Goal: Task Accomplishment & Management: Complete application form

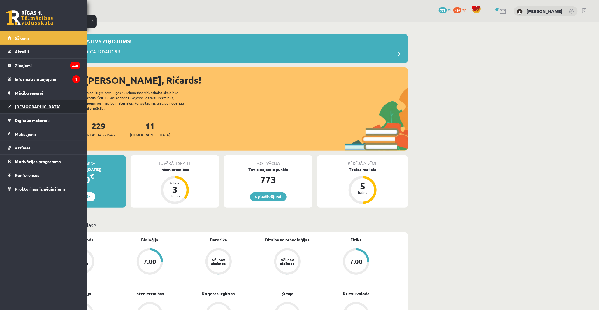
click at [17, 101] on link "[DEMOGRAPHIC_DATA]" at bounding box center [44, 106] width 73 height 13
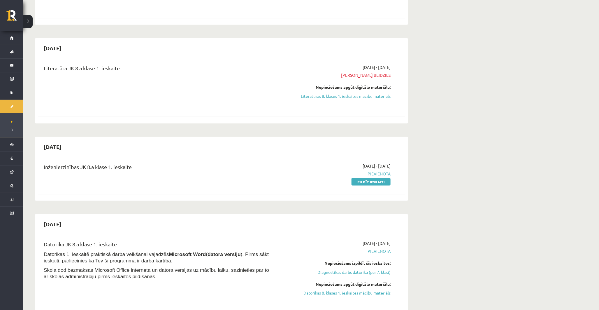
scroll to position [259, 0]
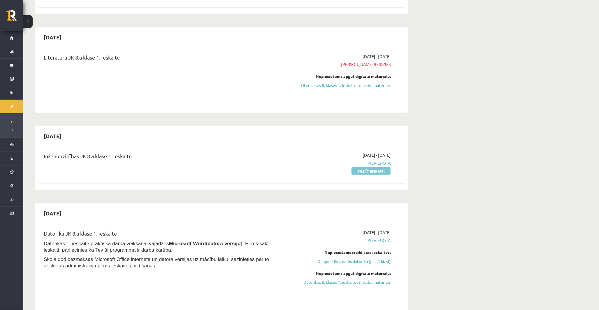
click at [357, 172] on link "Pildīt ieskaiti" at bounding box center [371, 171] width 39 height 8
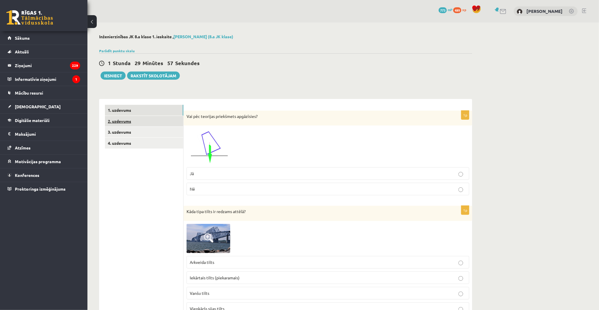
click at [120, 119] on link "2. uzdevums" at bounding box center [144, 121] width 78 height 11
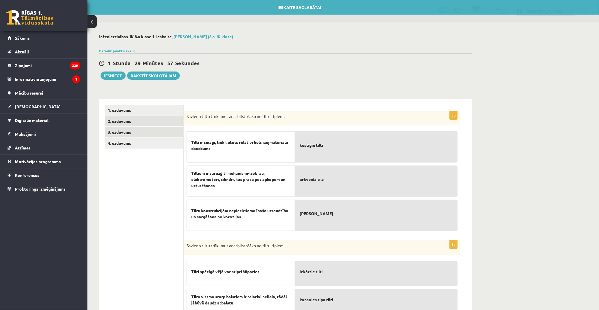
click at [121, 131] on link "3. uzdevums" at bounding box center [144, 132] width 78 height 11
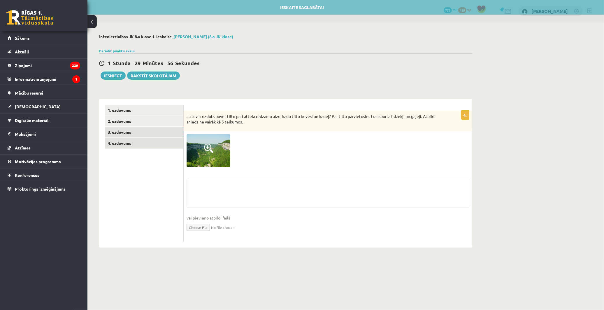
click at [122, 142] on link "4. uzdevums" at bounding box center [144, 143] width 78 height 11
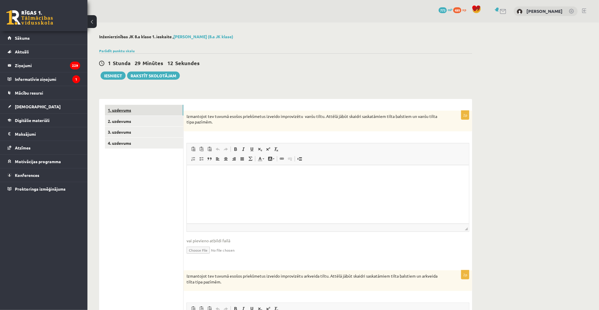
click at [129, 107] on link "1. uzdevums" at bounding box center [144, 110] width 78 height 11
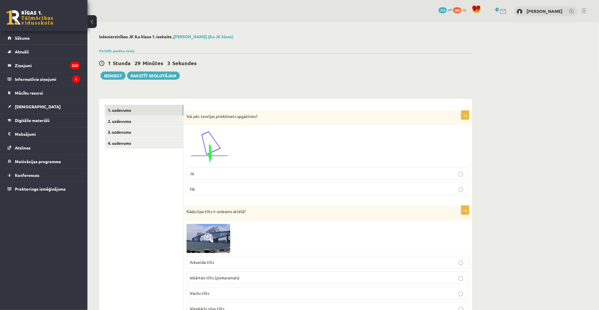
drag, startPoint x: 187, startPoint y: 115, endPoint x: 185, endPoint y: 121, distance: 7.0
click at [185, 121] on div "Vai pēc teorijas priekšmets apgāzīsies?" at bounding box center [328, 118] width 289 height 15
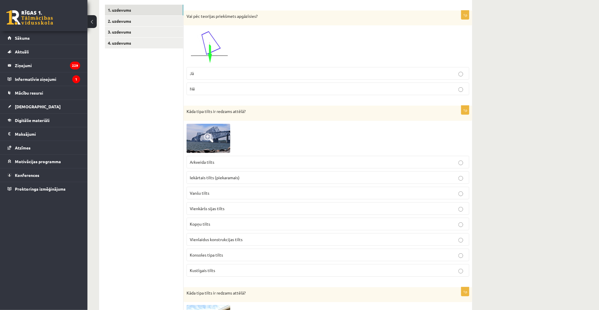
scroll to position [97, 0]
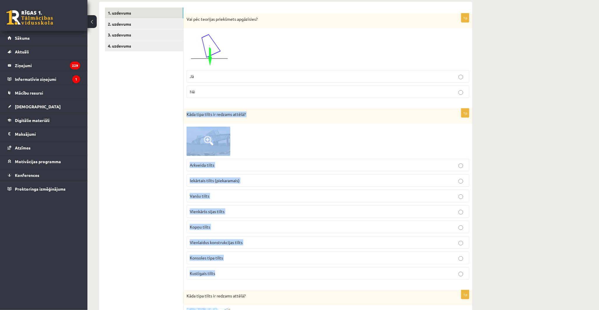
drag, startPoint x: 185, startPoint y: 112, endPoint x: 319, endPoint y: 270, distance: 207.1
click at [319, 270] on div "1p Kāda tipa tilts ir redzams attēlā? Arkveida tilts Iekārtais tilts (piekarama…" at bounding box center [328, 196] width 289 height 176
copy div "Kāda tipa tilts ir redzams attēlā? Arkveida tilts Iekārtais tilts (piekaramais)…"
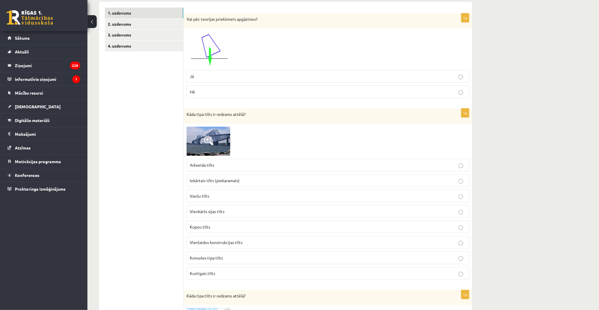
click at [195, 226] on span "Kopņu tilts" at bounding box center [200, 226] width 20 height 5
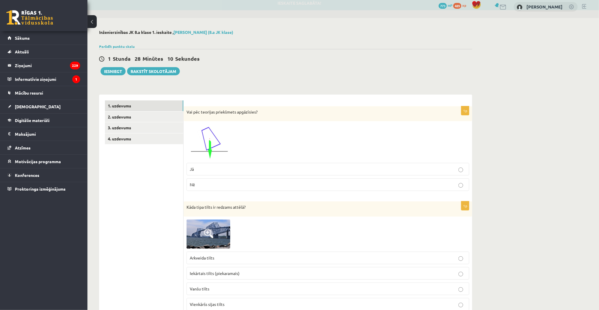
scroll to position [0, 0]
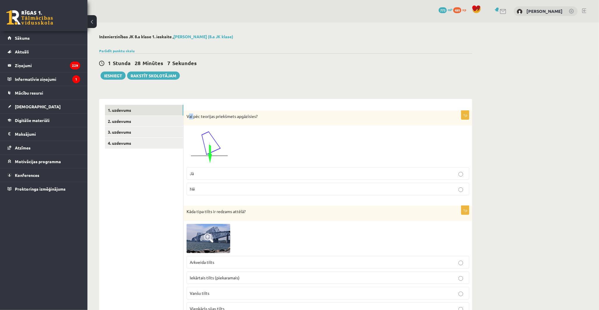
drag, startPoint x: 188, startPoint y: 114, endPoint x: 193, endPoint y: 114, distance: 5.5
click at [193, 114] on p "Vai pēc teorijas priekšmets apgāzīsies?" at bounding box center [314, 116] width 254 height 6
drag, startPoint x: 193, startPoint y: 114, endPoint x: 184, endPoint y: 126, distance: 15.6
click at [184, 126] on div "1p Vai pēc teorijas priekšmets apgāzīsies? Jā Nē" at bounding box center [328, 155] width 289 height 89
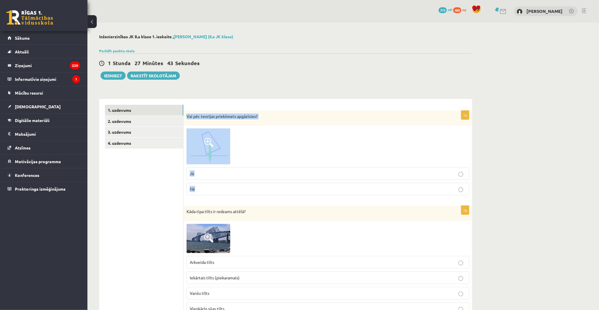
drag, startPoint x: 185, startPoint y: 114, endPoint x: 287, endPoint y: 188, distance: 125.9
click at [287, 188] on div "1p Vai pēc teorijas priekšmets apgāzīsies? Jā Nē" at bounding box center [328, 155] width 289 height 89
copy div "Vai pēc teorijas priekšmets apgāzīsies? Jā Nē"
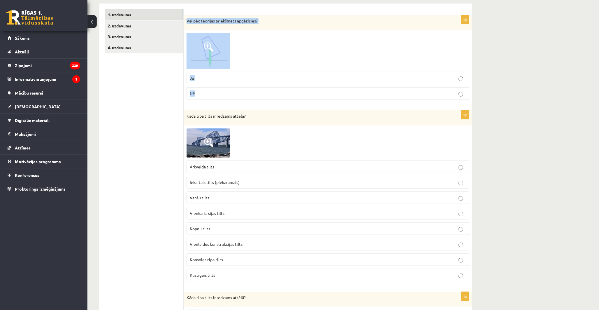
scroll to position [162, 0]
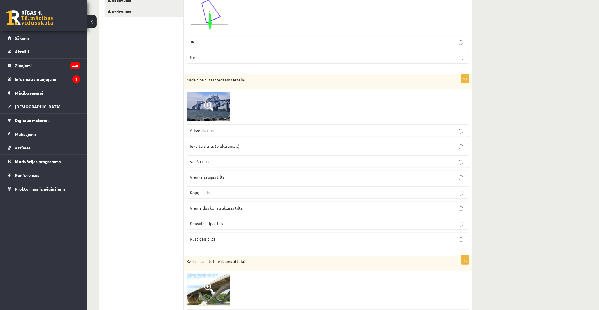
scroll to position [129, 0]
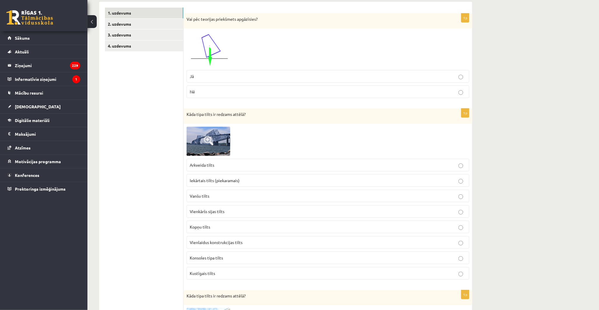
click at [238, 79] on p "Jā" at bounding box center [328, 76] width 276 height 6
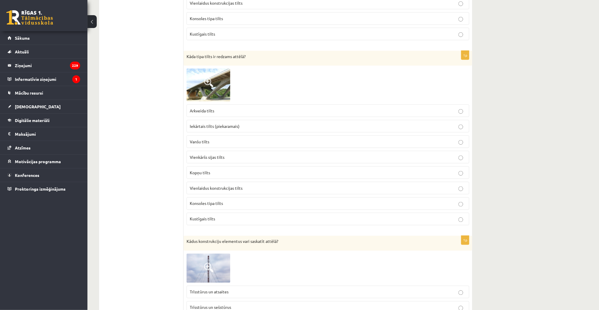
scroll to position [356, 0]
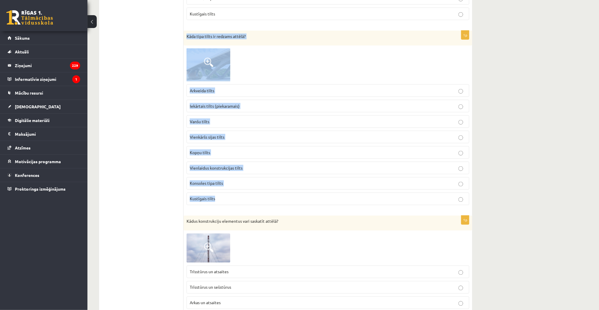
drag, startPoint x: 184, startPoint y: 37, endPoint x: 306, endPoint y: 196, distance: 200.2
click at [306, 196] on div "1p Kāda tipa tilts ir redzams attēlā? Arkveida tilts Iekārtais tilts (piekarama…" at bounding box center [328, 120] width 289 height 179
copy div "Kāda tipa tilts ir redzams attēlā? Arkveida tilts Iekārtais tilts (piekaramais)…"
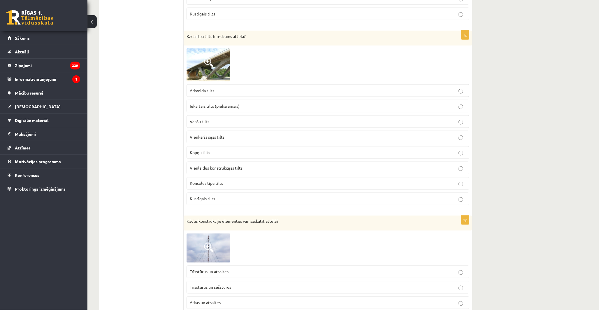
click at [220, 184] on span "Konsoles tipa tilts" at bounding box center [206, 182] width 33 height 5
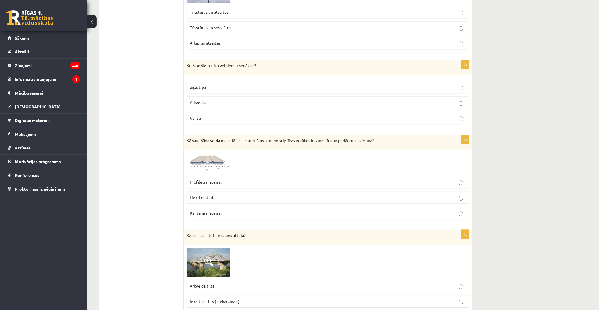
scroll to position [518, 0]
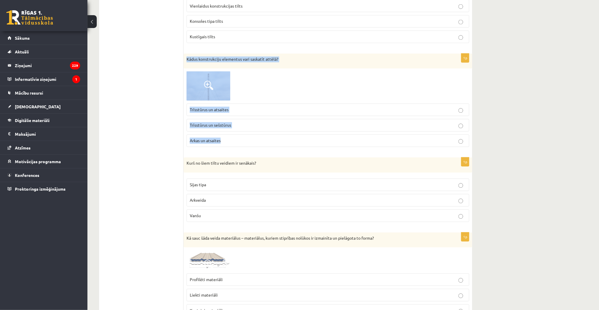
drag, startPoint x: 185, startPoint y: 61, endPoint x: 275, endPoint y: 141, distance: 119.8
click at [275, 141] on div "1p Kādus konstrukciju elementus vari saskatīt attēlā? Trīsstūrus un atsaites Tr…" at bounding box center [328, 103] width 289 height 98
copy div "Kādus konstrukciju elementus vari saskatīt attēlā? Trīsstūrus un atsaites Trīss…"
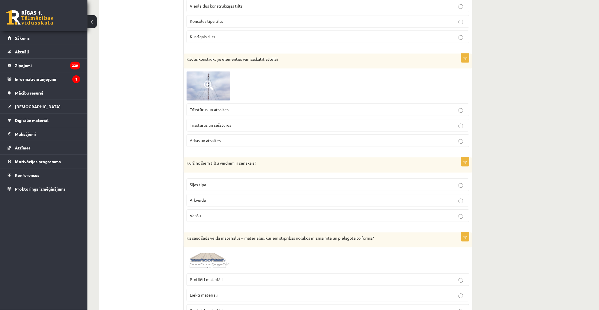
drag, startPoint x: 217, startPoint y: 94, endPoint x: 151, endPoint y: 98, distance: 66.3
click at [218, 116] on label "Trīsstūrus un atsaites" at bounding box center [328, 110] width 283 height 13
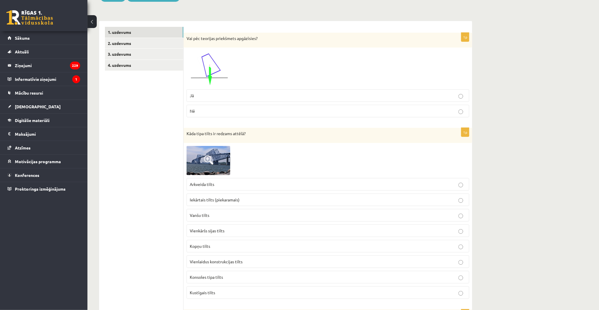
scroll to position [0, 0]
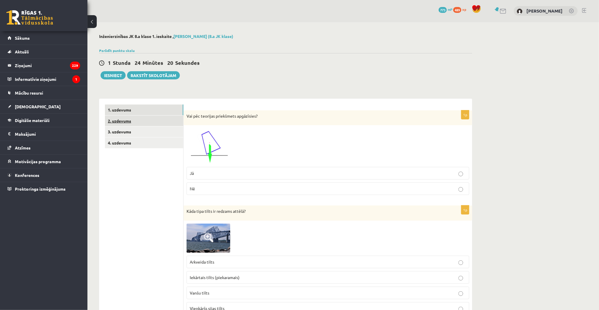
click at [135, 118] on link "2. uzdevums" at bounding box center [144, 120] width 78 height 11
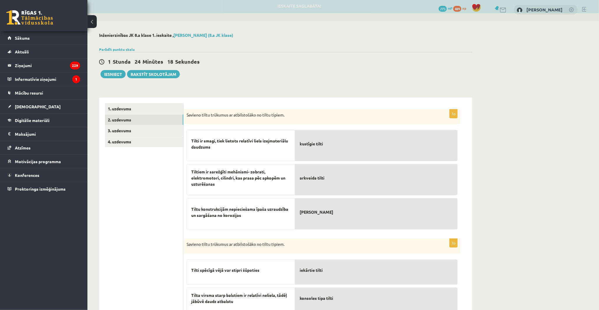
scroll to position [0, 0]
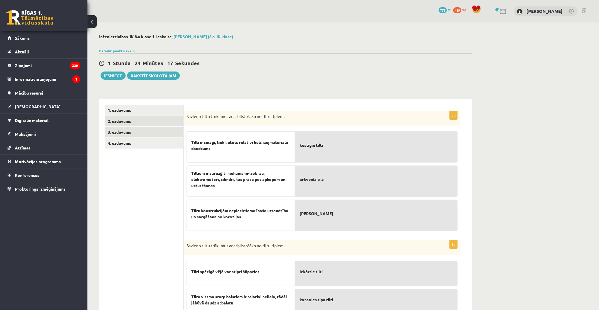
click at [129, 130] on link "3. uzdevums" at bounding box center [144, 132] width 78 height 11
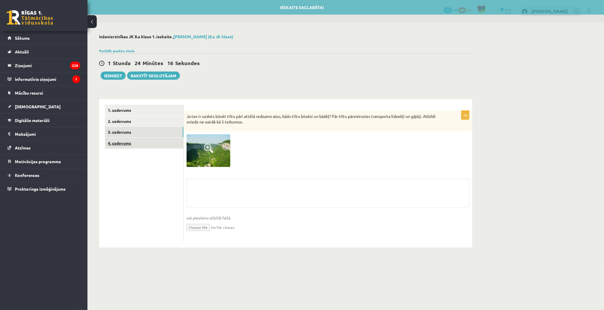
click at [127, 144] on link "4. uzdevums" at bounding box center [144, 143] width 78 height 11
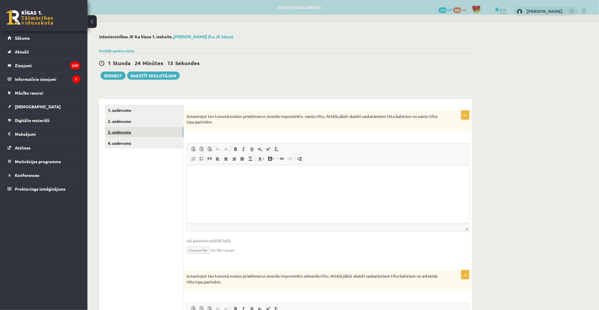
click at [127, 135] on link "3. uzdevums" at bounding box center [144, 132] width 78 height 11
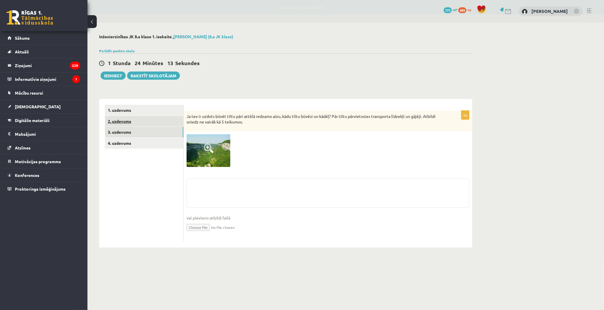
click at [128, 124] on link "2. uzdevums" at bounding box center [144, 121] width 78 height 11
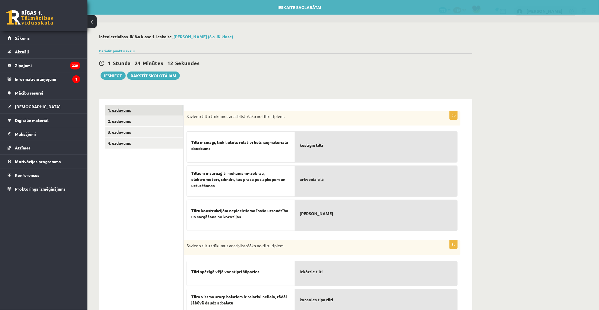
click at [131, 112] on link "1. uzdevums" at bounding box center [144, 110] width 78 height 11
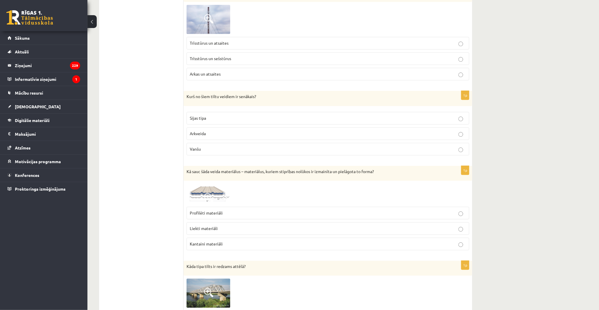
scroll to position [680, 0]
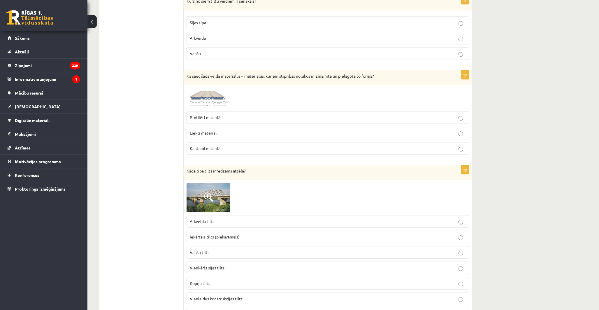
drag, startPoint x: 217, startPoint y: 98, endPoint x: 136, endPoint y: 138, distance: 89.6
click at [135, 135] on ul "1. uzdevums 2. uzdevums 3. uzdevums 4. uzdevums" at bounding box center [144, 212] width 79 height 1577
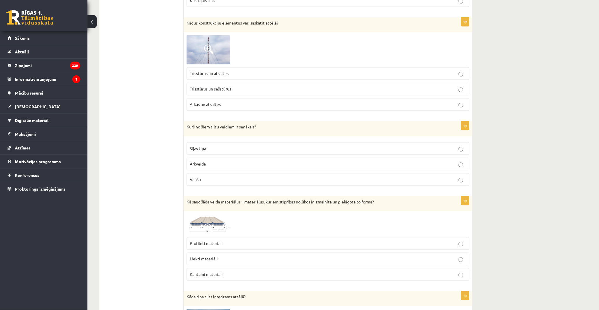
scroll to position [550, 0]
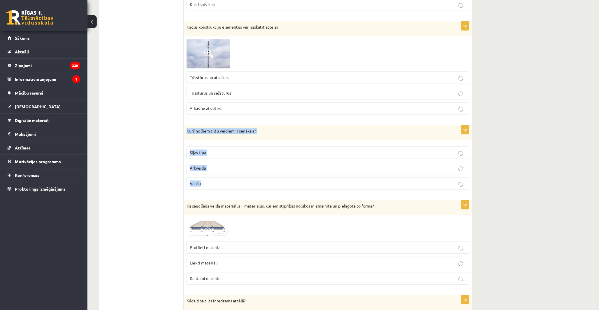
drag, startPoint x: 187, startPoint y: 131, endPoint x: 264, endPoint y: 176, distance: 89.4
click at [264, 176] on div "1p Kurš no šiem tiltu veidiem ir senākais? Sijas tipa Arkveida Vanšu" at bounding box center [328, 159] width 289 height 69
copy div "Kurš no šiem tiltu veidiem ir senākais? Sijas tipa Arkveida Vanšu"
drag, startPoint x: 126, startPoint y: 176, endPoint x: 134, endPoint y: 173, distance: 8.1
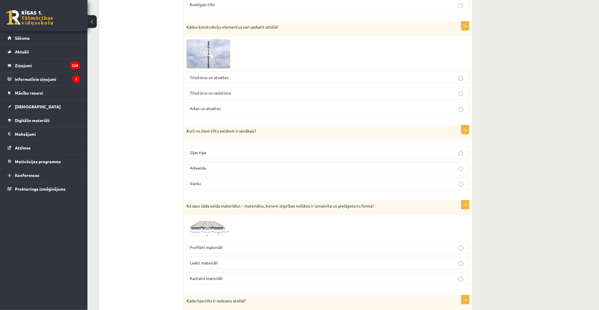
click at [193, 154] on span "Sijas tipa" at bounding box center [198, 152] width 16 height 5
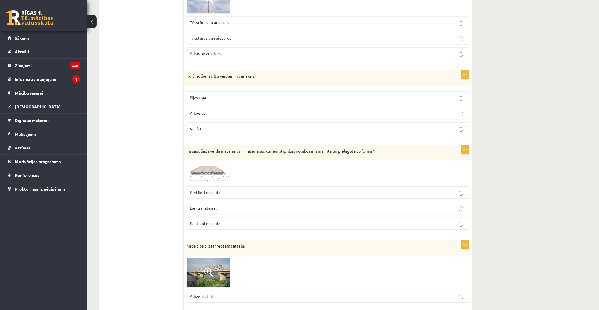
scroll to position [616, 0]
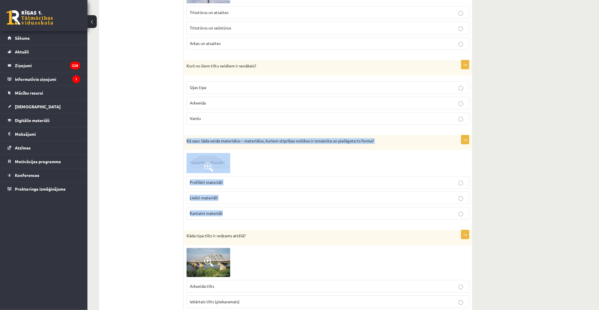
drag, startPoint x: 184, startPoint y: 141, endPoint x: 375, endPoint y: 211, distance: 203.5
click at [375, 211] on div "1p Kā sauc šāda veida materiālus – materiālus, kuriem stiprības nolūkos ir izma…" at bounding box center [328, 179] width 289 height 89
copy div "Kā sauc šāda veida materiālus – materiālus, kuriem stiprības nolūkos ir izmainī…"
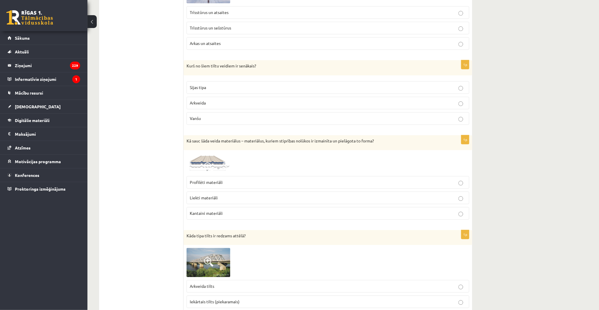
click at [121, 202] on ul "1. uzdevums 2. uzdevums 3. uzdevums 4. uzdevums" at bounding box center [144, 277] width 79 height 1577
click at [199, 185] on p "Profilēti materiāli" at bounding box center [328, 182] width 276 height 6
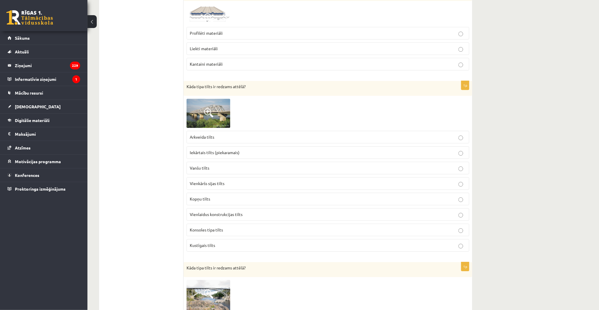
scroll to position [777, 0]
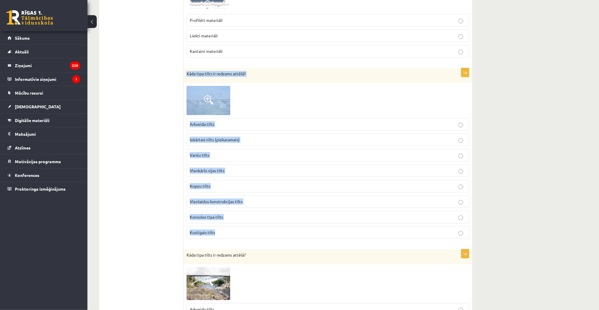
drag, startPoint x: 184, startPoint y: 72, endPoint x: 282, endPoint y: 228, distance: 183.6
click at [282, 228] on div "1p Kāda tipa tilts ir redzams attēlā? Arkveida tilts Iekārtais tilts (piekarama…" at bounding box center [328, 155] width 289 height 175
copy div "Kāda tipa tilts ir redzams attēlā? Arkveida tilts Iekārtais tilts (piekaramais)…"
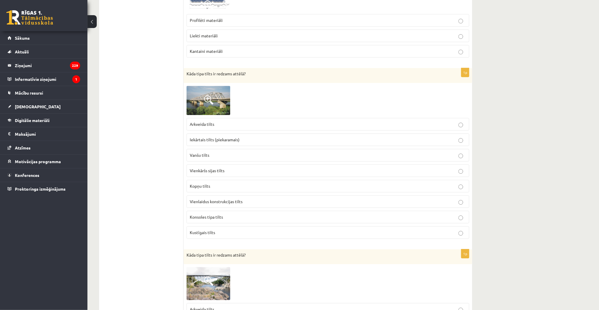
click at [141, 226] on ul "1. uzdevums 2. uzdevums 3. uzdevums 4. uzdevums" at bounding box center [144, 115] width 79 height 1577
click at [194, 188] on span "Kopņu tilts" at bounding box center [200, 185] width 20 height 5
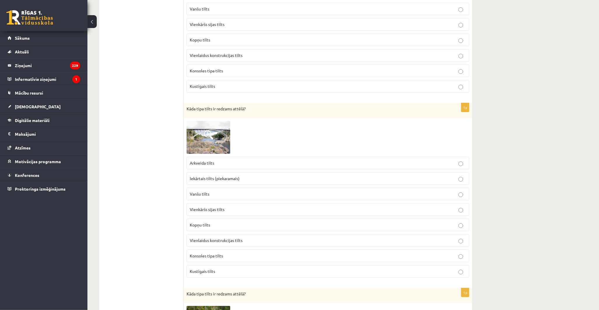
scroll to position [939, 0]
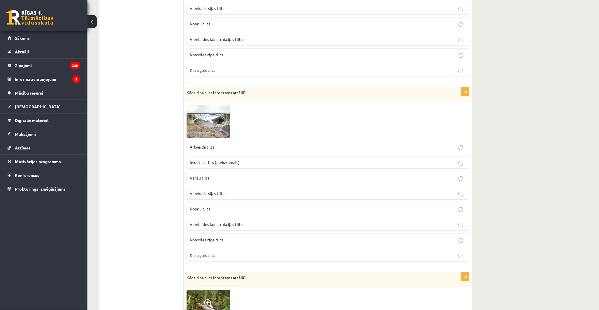
click at [202, 150] on p "Arkveida tilts" at bounding box center [328, 147] width 276 height 6
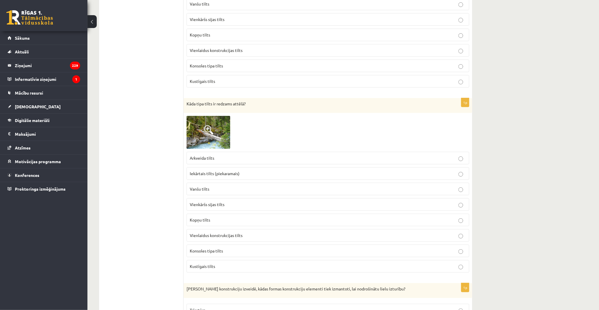
scroll to position [1134, 0]
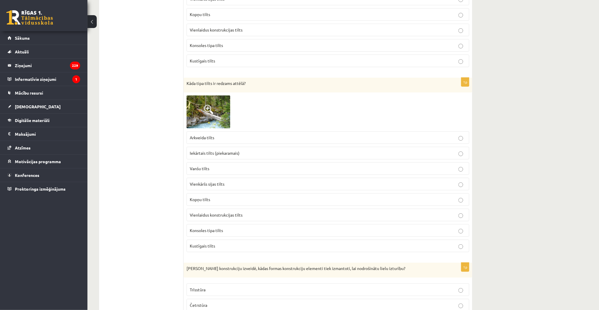
click at [198, 120] on img at bounding box center [209, 111] width 44 height 33
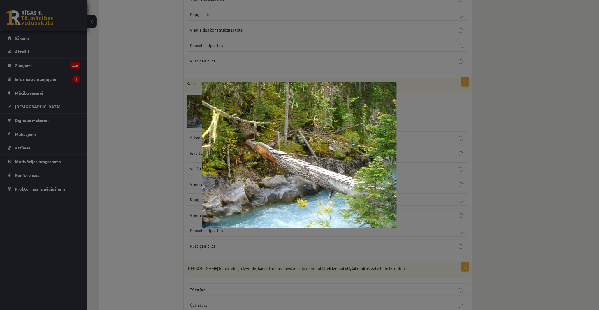
click at [152, 111] on div at bounding box center [299, 155] width 599 height 310
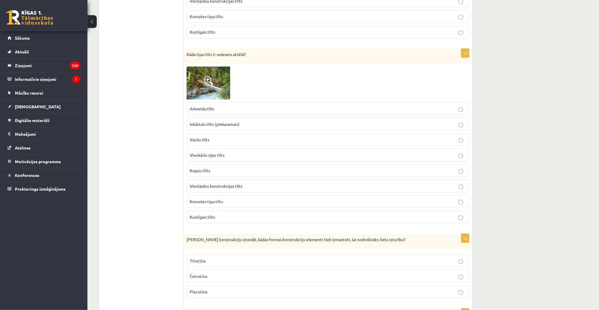
scroll to position [1166, 0]
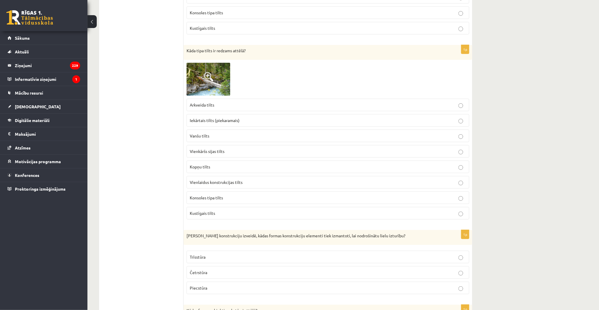
click at [195, 157] on label "Vienkāršs sijas tilts" at bounding box center [328, 151] width 283 height 13
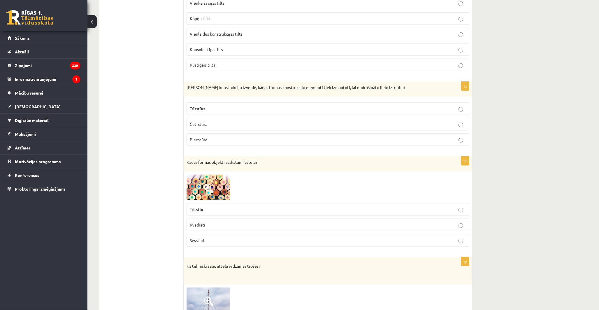
scroll to position [1328, 0]
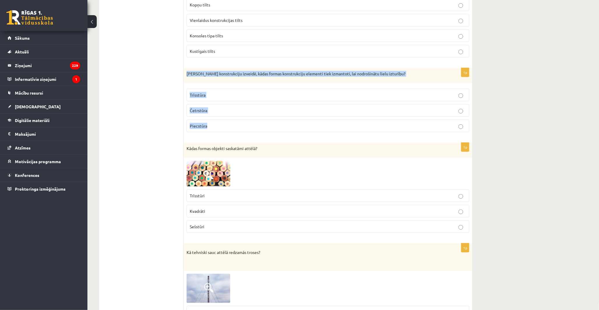
drag, startPoint x: 185, startPoint y: 75, endPoint x: 385, endPoint y: 132, distance: 207.7
click at [385, 132] on div "1p Drošu konstrukciju izveidē, kādas formas konstrukciju elementi tiek izmantot…" at bounding box center [328, 102] width 289 height 69
copy div "Drošu konstrukciju izveidē, kādas formas konstrukciju elementi tiek izmantoti, …"
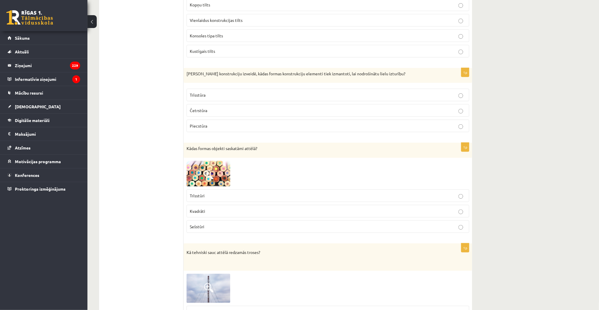
drag, startPoint x: 152, startPoint y: 168, endPoint x: 155, endPoint y: 164, distance: 5.3
click at [226, 97] on p "Trīsstūra" at bounding box center [328, 95] width 276 height 6
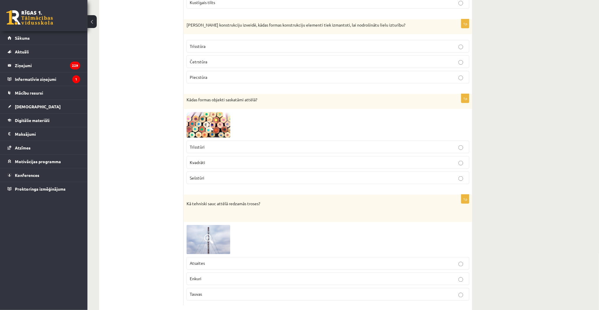
scroll to position [1393, 0]
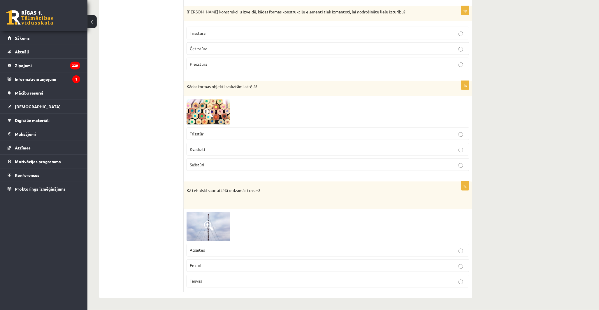
drag, startPoint x: 205, startPoint y: 112, endPoint x: 152, endPoint y: 97, distance: 55.0
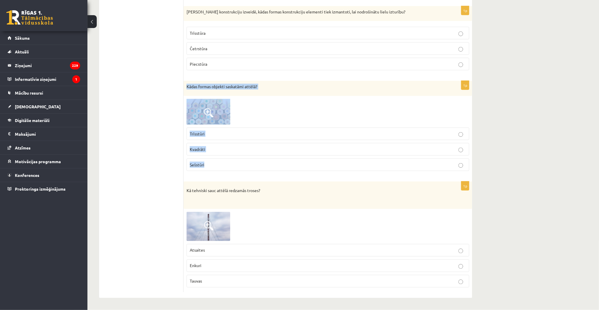
drag, startPoint x: 184, startPoint y: 86, endPoint x: 269, endPoint y: 162, distance: 114.0
click at [269, 162] on div "1p Kādas formas objekti saskatāmi attēlā? Trīsstūri Kvadrāti Sešstūri" at bounding box center [328, 128] width 289 height 95
copy div "Kādas formas objekti saskatāmi attēlā? Trīsstūri Kvadrāti Sešstūri"
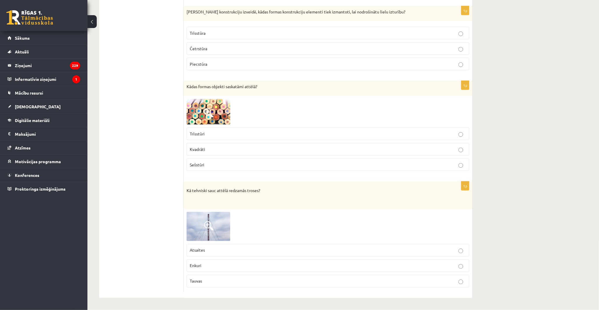
click at [214, 167] on p "Sešstūri" at bounding box center [328, 165] width 276 height 6
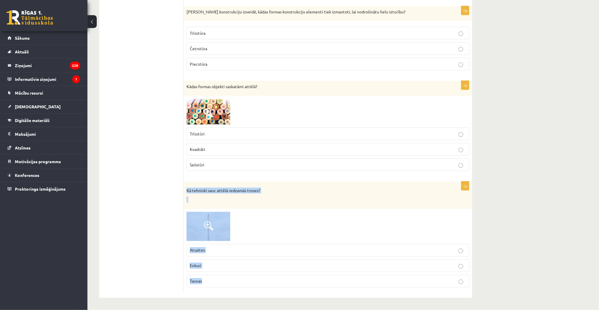
drag, startPoint x: 184, startPoint y: 191, endPoint x: 285, endPoint y: 273, distance: 130.4
click at [285, 273] on div "1p Kā tehniski sauc attēlā redzamās troses? Atsaites Enkuri Tauvas" at bounding box center [328, 236] width 289 height 111
copy div "Kā tehniski sauc attēlā redzamās troses? Atsaites Enkuri Tauvas"
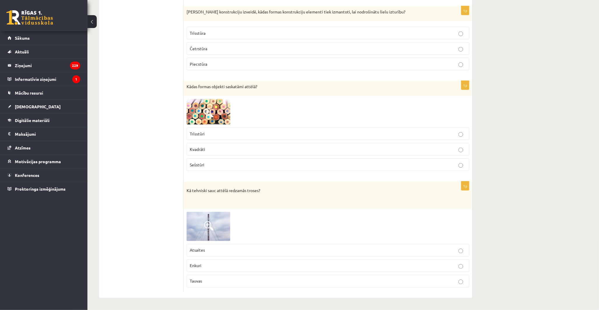
click at [215, 252] on p "Atsaites" at bounding box center [328, 250] width 276 height 6
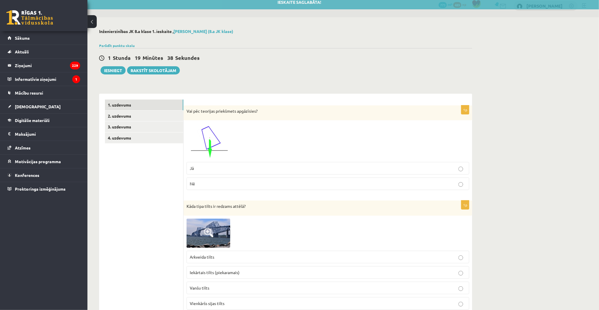
scroll to position [0, 0]
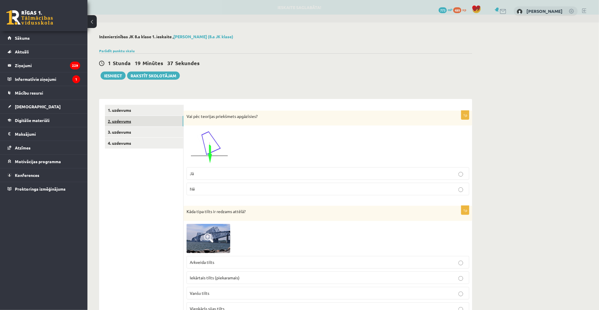
click at [113, 123] on link "2. uzdevums" at bounding box center [144, 121] width 78 height 11
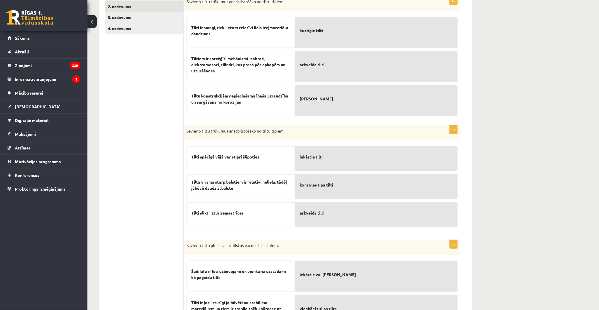
scroll to position [32, 0]
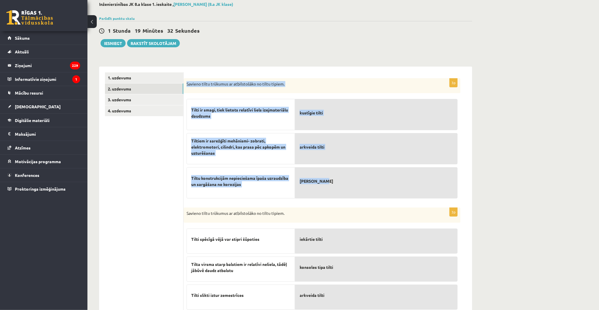
drag, startPoint x: 186, startPoint y: 82, endPoint x: 334, endPoint y: 185, distance: 180.2
click at [334, 185] on div "3p Savieno tiltu trūkumus ar atbilstošāko no tiltu tipiem. Tilti ir smagi, tiek…" at bounding box center [322, 140] width 277 height 124
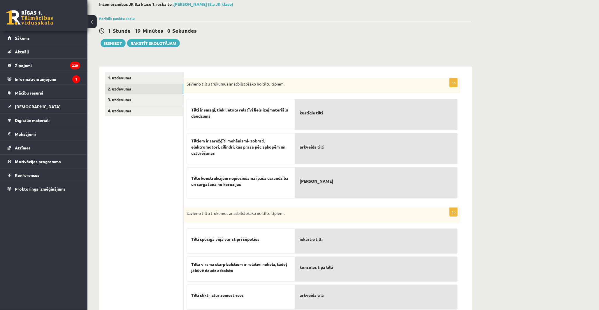
click at [147, 151] on ul "1. uzdevums 2. uzdevums 3. uzdevums 4. uzdevums" at bounding box center [144, 258] width 79 height 373
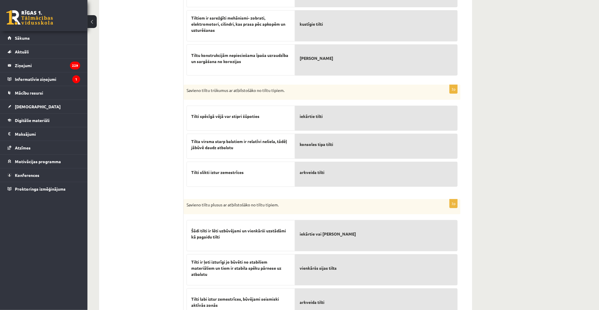
scroll to position [162, 0]
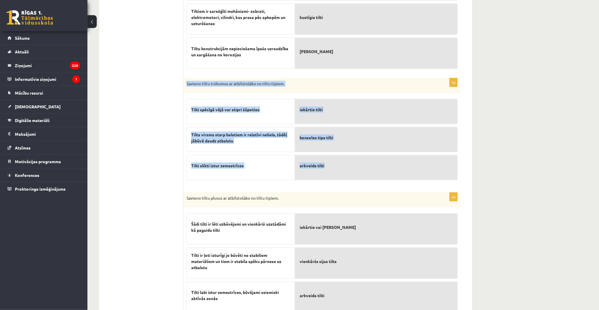
drag, startPoint x: 184, startPoint y: 83, endPoint x: 353, endPoint y: 162, distance: 186.7
click at [353, 162] on div "3p Savieno tiltu trūkumus ar atbilstošāko no tiltu tipiem. Tilti spēcīgā vējā v…" at bounding box center [322, 132] width 277 height 108
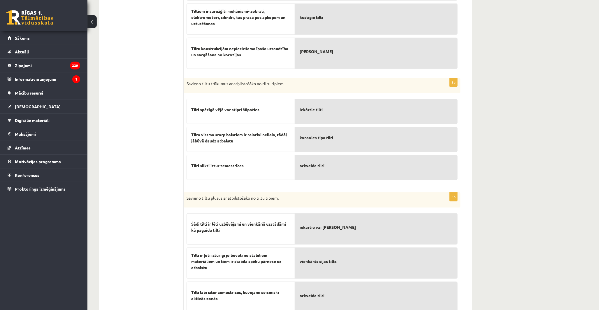
click at [144, 155] on ul "1. uzdevums 2. uzdevums 3. uzdevums 4. uzdevums" at bounding box center [144, 129] width 79 height 373
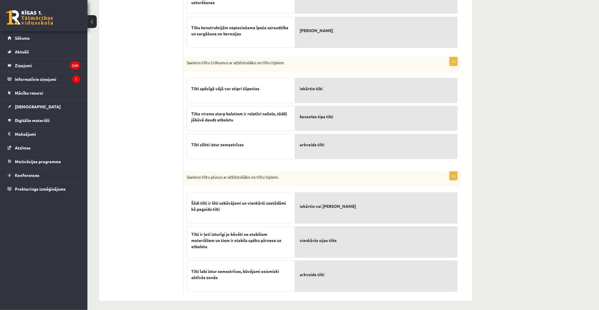
scroll to position [185, 0]
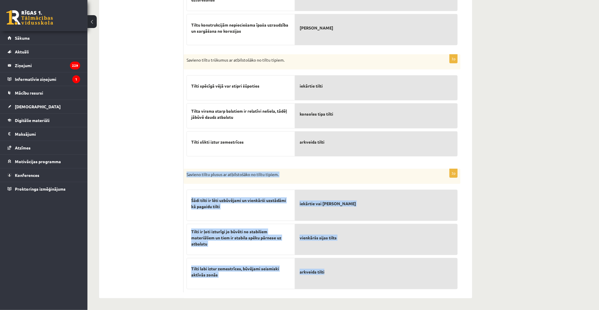
drag, startPoint x: 187, startPoint y: 173, endPoint x: 354, endPoint y: 266, distance: 191.0
click at [354, 266] on div "3p Savieno tiltu plusus ar atbilstošāko no tiltu tipiem. Šādi tilti ir lēti uzb…" at bounding box center [322, 231] width 277 height 124
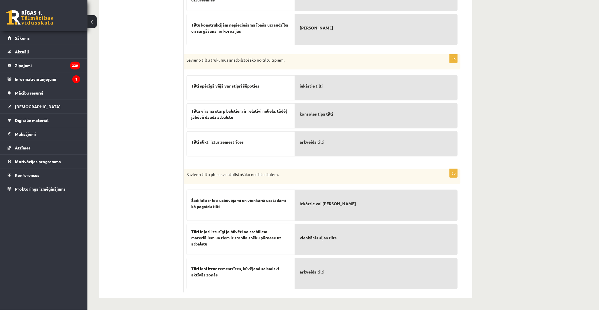
click at [136, 184] on ul "1. uzdevums 2. uzdevums 3. uzdevums 4. uzdevums" at bounding box center [144, 105] width 79 height 373
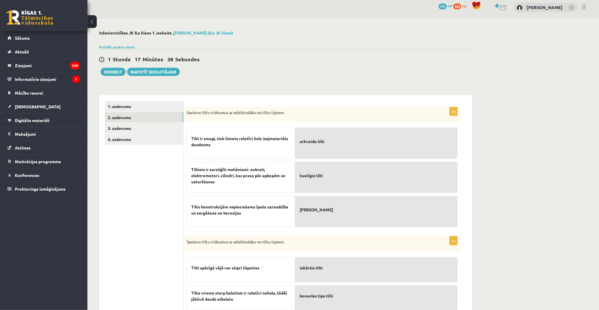
scroll to position [0, 0]
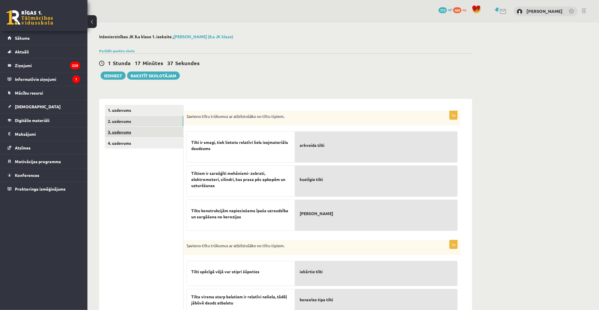
click at [144, 129] on link "3. uzdevums" at bounding box center [144, 132] width 78 height 11
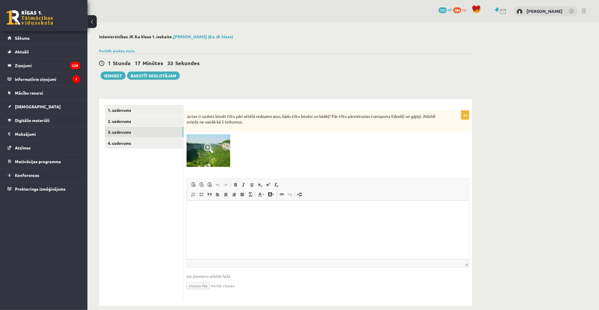
click at [191, 149] on img at bounding box center [209, 150] width 44 height 33
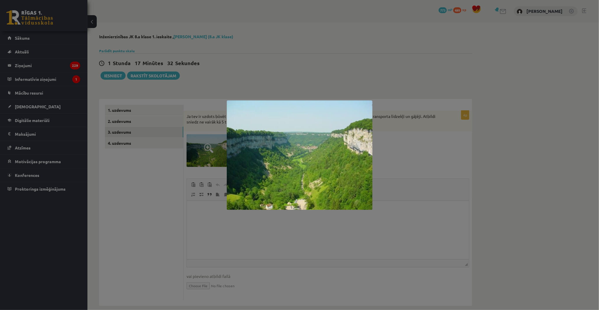
click at [112, 167] on div at bounding box center [299, 155] width 599 height 310
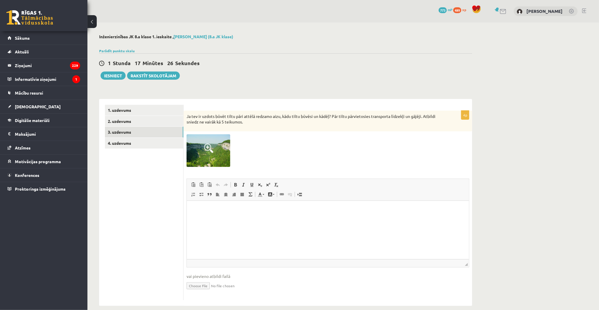
click at [207, 136] on img at bounding box center [209, 150] width 44 height 33
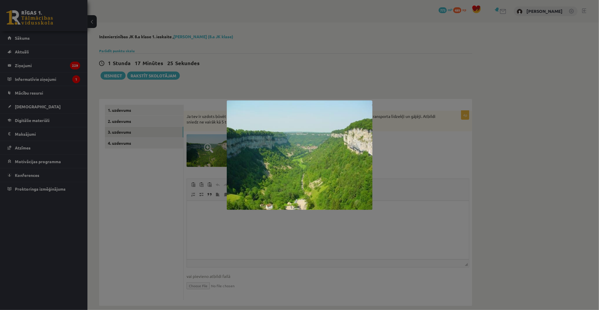
click at [147, 177] on div at bounding box center [299, 155] width 599 height 310
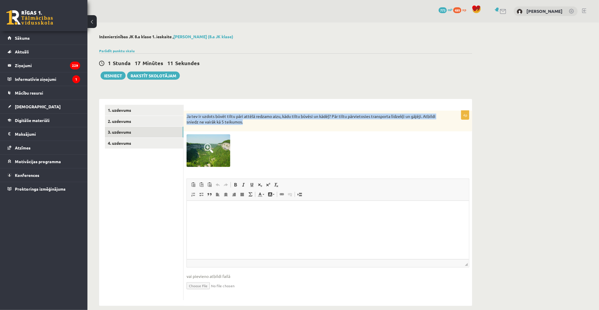
drag, startPoint x: 186, startPoint y: 114, endPoint x: 409, endPoint y: 120, distance: 222.9
click at [409, 120] on div "Ja tev ir uzdots būvēt tiltu pāri attēlā redzamo aizu, kādu tiltu būvēsi un kād…" at bounding box center [328, 121] width 289 height 21
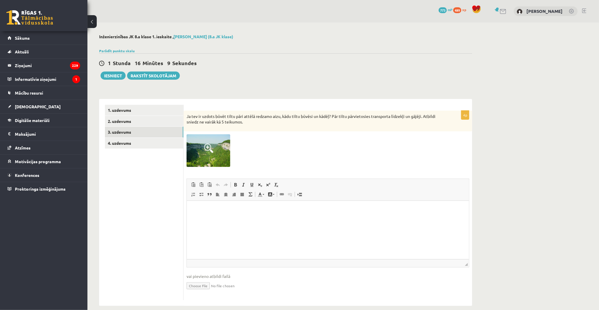
click at [145, 175] on ul "1. uzdevums 2. uzdevums 3. uzdevums 4. uzdevums" at bounding box center [144, 202] width 79 height 195
click at [195, 208] on p "Editor, wiswyg-editor-user-answer-47433888393360" at bounding box center [327, 209] width 271 height 6
drag, startPoint x: 314, startPoint y: 208, endPoint x: 295, endPoint y: 208, distance: 19.3
click at [295, 208] on p "**********" at bounding box center [327, 209] width 271 height 6
click at [318, 211] on p "**********" at bounding box center [327, 209] width 271 height 6
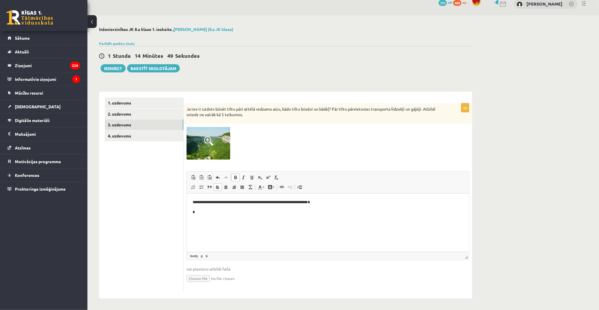
scroll to position [8, 0]
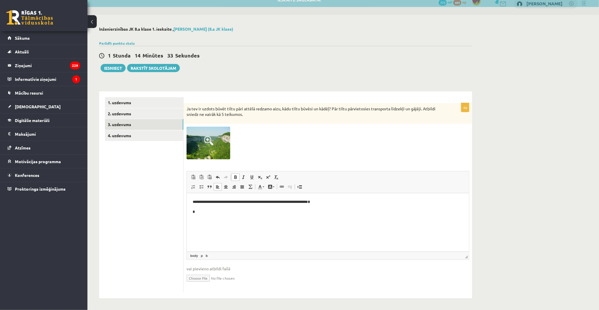
click at [196, 213] on p "*" at bounding box center [327, 212] width 271 height 6
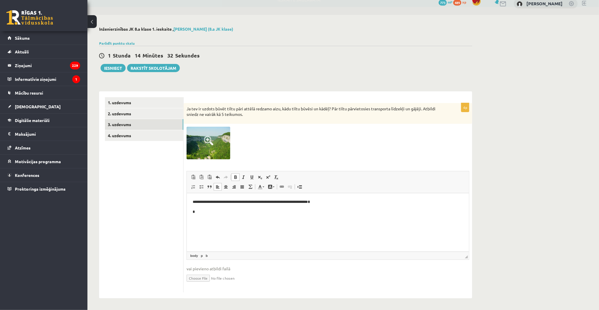
click at [199, 211] on p "*" at bounding box center [327, 212] width 271 height 6
click at [146, 138] on link "4. uzdevums" at bounding box center [144, 135] width 78 height 11
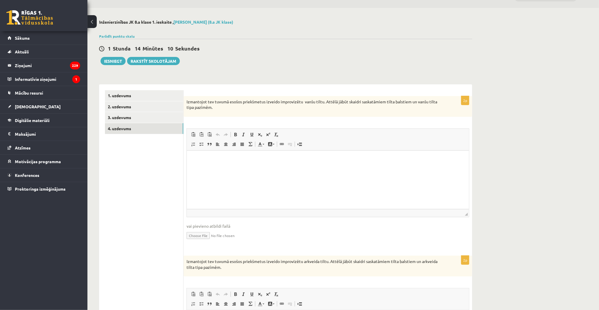
scroll to position [0, 0]
click at [147, 117] on link "3. uzdevums" at bounding box center [144, 117] width 78 height 11
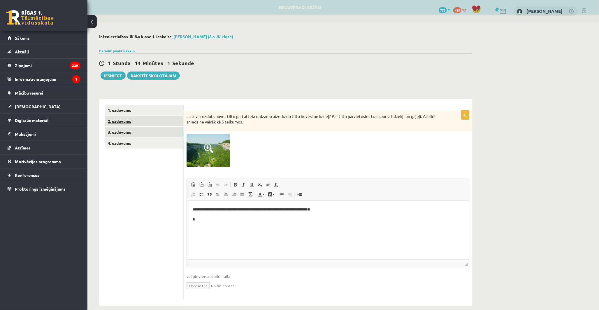
click at [141, 124] on link "2. uzdevums" at bounding box center [144, 121] width 78 height 11
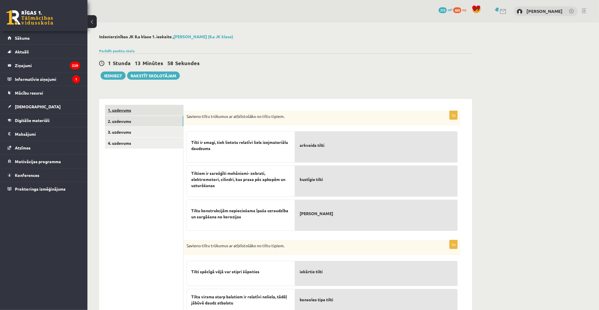
click at [138, 112] on link "1. uzdevums" at bounding box center [144, 110] width 78 height 11
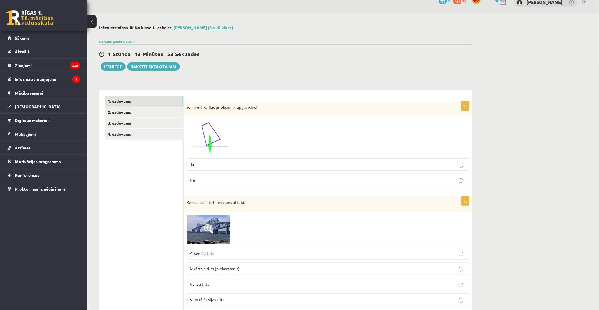
scroll to position [0, 0]
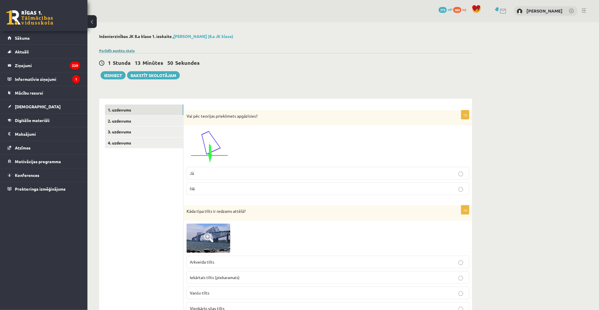
click at [122, 50] on link "Parādīt punktu skalu" at bounding box center [117, 50] width 36 height 5
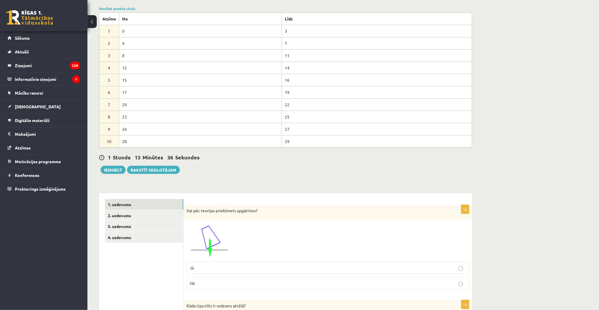
scroll to position [40, 0]
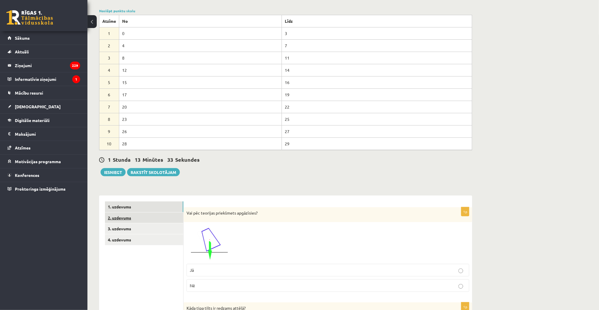
click at [125, 220] on link "2. uzdevums" at bounding box center [144, 217] width 78 height 11
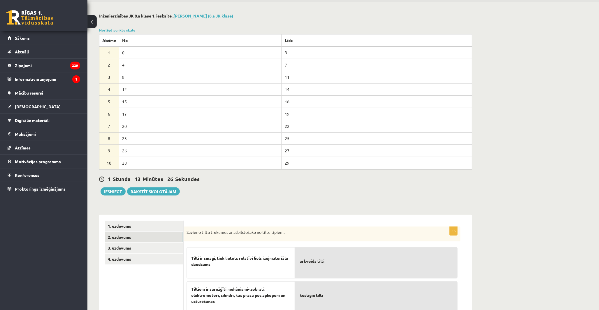
scroll to position [0, 0]
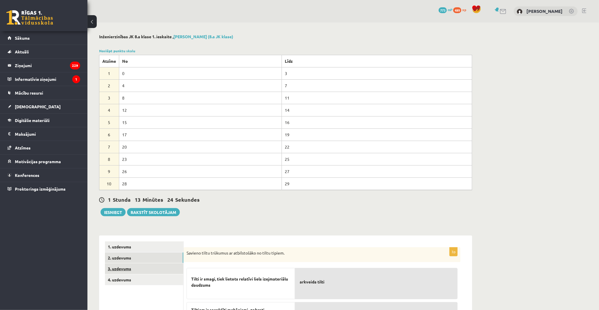
click at [133, 270] on link "3. uzdevums" at bounding box center [144, 268] width 78 height 11
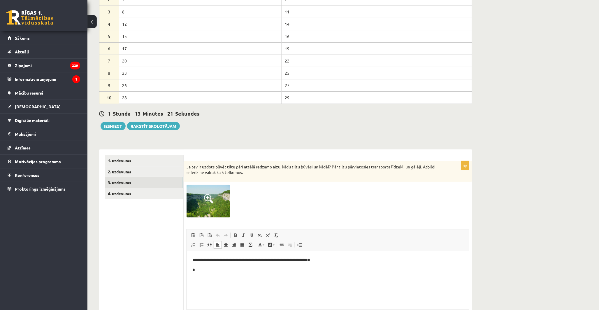
click at [205, 268] on p "*" at bounding box center [327, 270] width 271 height 6
click at [204, 270] on p "*" at bounding box center [327, 270] width 271 height 6
drag, startPoint x: 234, startPoint y: 271, endPoint x: 196, endPoint y: 269, distance: 38.2
click at [196, 269] on p "**********" at bounding box center [327, 270] width 271 height 6
click at [236, 235] on span at bounding box center [235, 235] width 5 height 5
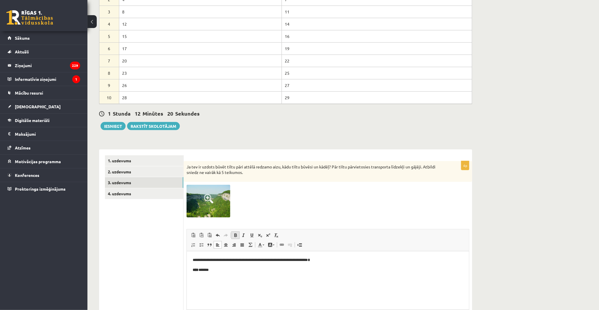
click at [236, 235] on span at bounding box center [235, 235] width 5 height 5
click at [242, 235] on span at bounding box center [243, 235] width 5 height 5
click at [243, 233] on span at bounding box center [243, 235] width 5 height 5
click at [237, 236] on span at bounding box center [235, 235] width 5 height 5
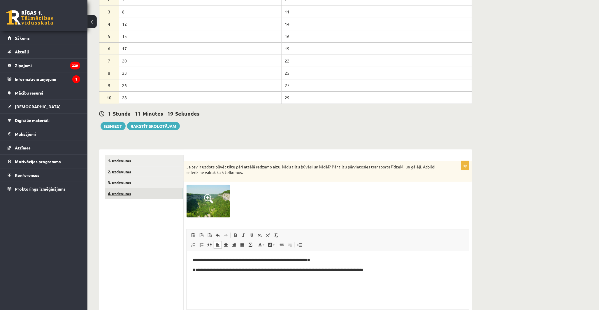
click at [138, 194] on link "4. uzdevums" at bounding box center [144, 193] width 78 height 11
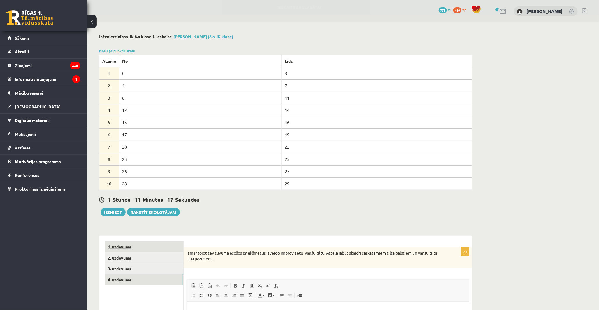
click at [135, 250] on link "1. uzdevums" at bounding box center [144, 246] width 78 height 11
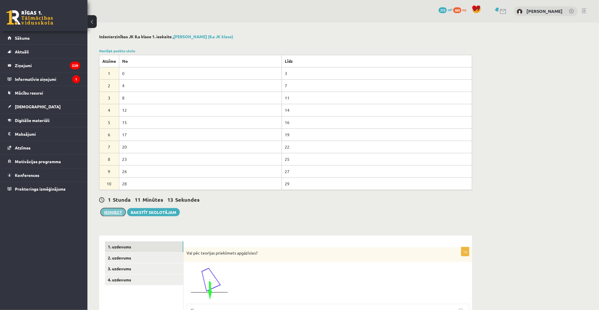
click at [111, 212] on button "Iesniegt" at bounding box center [113, 212] width 25 height 8
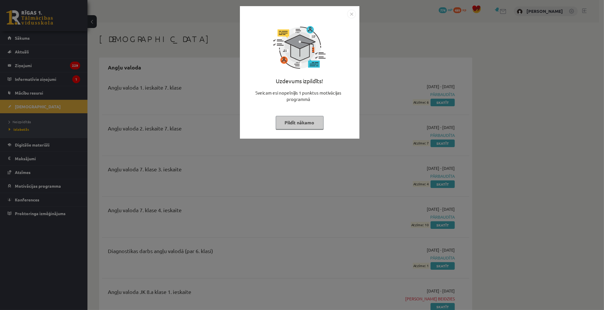
click at [300, 123] on button "Pildīt nākamo" at bounding box center [300, 122] width 48 height 13
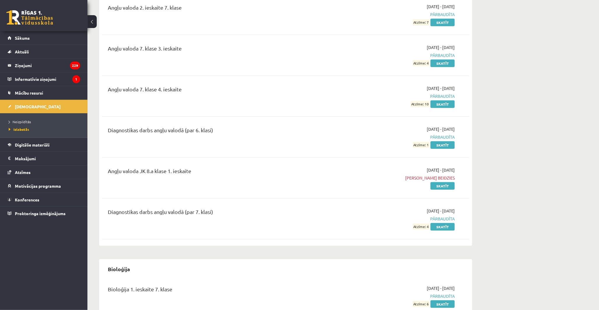
scroll to position [129, 0]
